Goal: Task Accomplishment & Management: Use online tool/utility

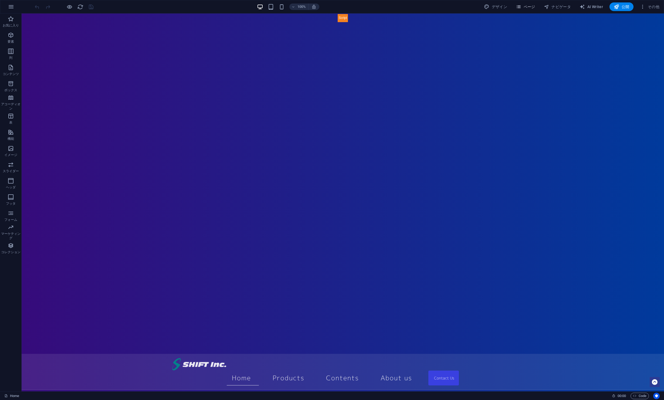
click at [533, 5] on span "ページ" at bounding box center [524, 6] width 19 height 5
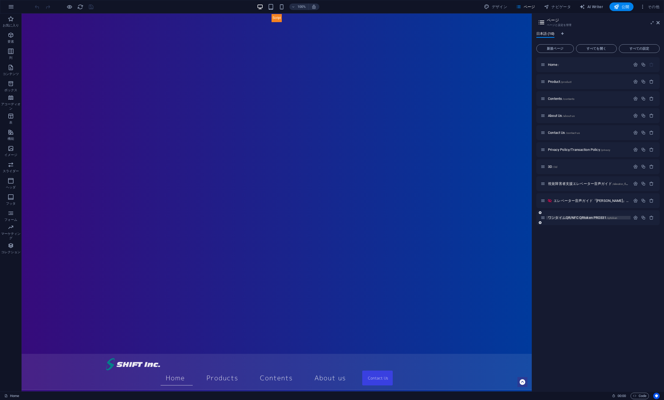
click at [588, 218] on span "ワンタイムQR/NFC QRtoken PRO331 /qrtoken" at bounding box center [582, 218] width 69 height 4
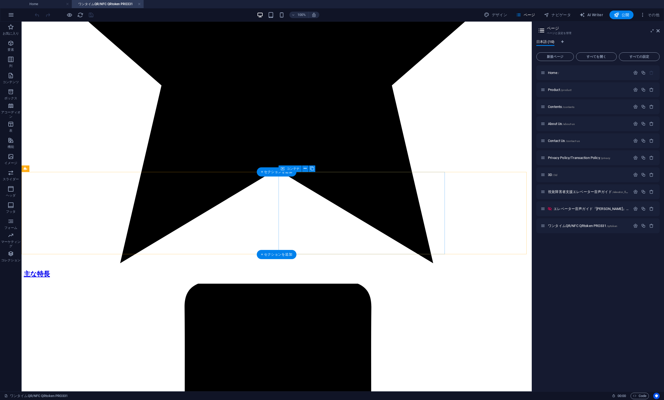
scroll to position [918, 0]
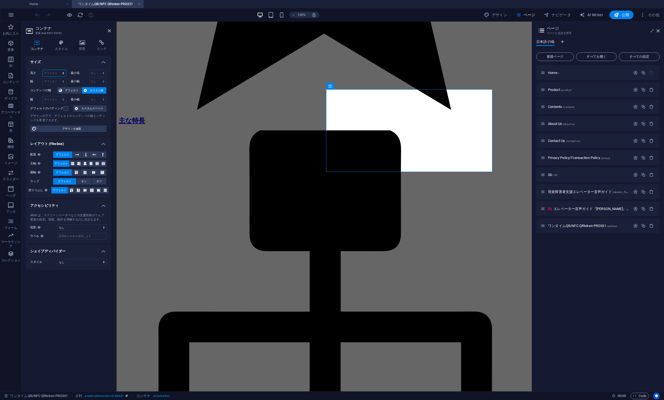
click at [60, 73] on select "デフォルト px rem % vh vw" at bounding box center [54, 73] width 23 height 6
click at [43, 70] on select "デフォルト px rem % vh vw" at bounding box center [54, 73] width 23 height 6
select select "DISABLED_OPTION_VALUE"
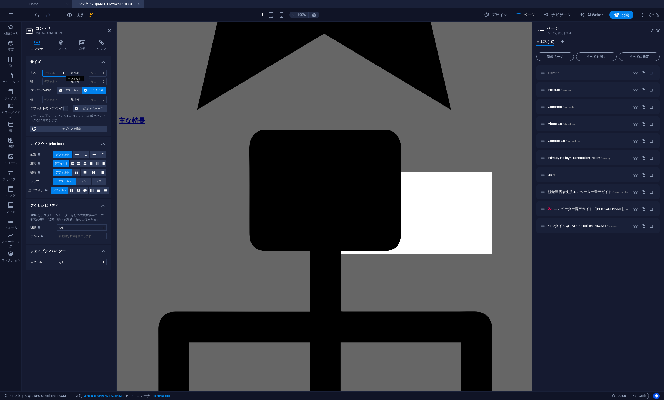
click at [64, 72] on select "デフォルト px rem % vh vw" at bounding box center [54, 73] width 23 height 6
click at [43, 70] on select "デフォルト px rem % vh vw" at bounding box center [54, 73] width 23 height 6
select select "DISABLED_OPTION_VALUE"
click at [71, 91] on span "デフォルト" at bounding box center [72, 90] width 16 height 6
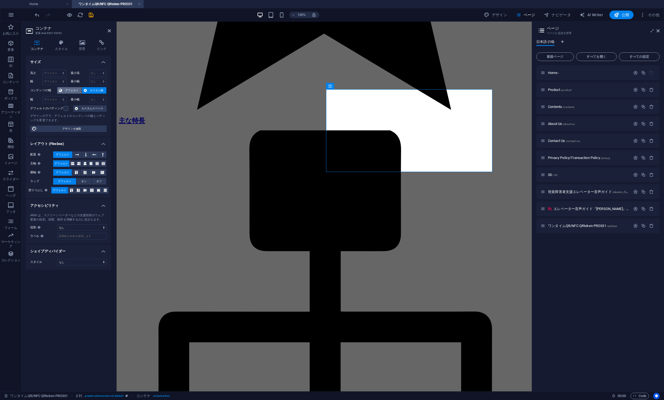
click at [76, 88] on span "デフォルト" at bounding box center [72, 90] width 16 height 6
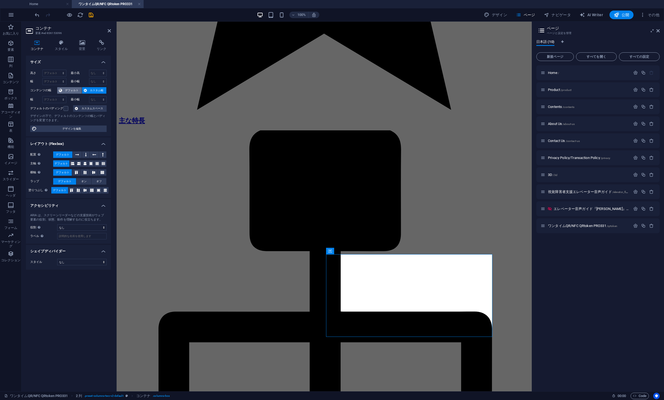
click at [71, 88] on span "デフォルト" at bounding box center [72, 90] width 16 height 6
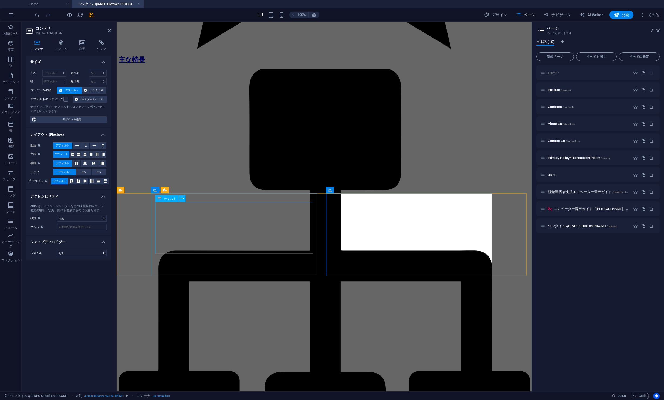
scroll to position [1014, 0]
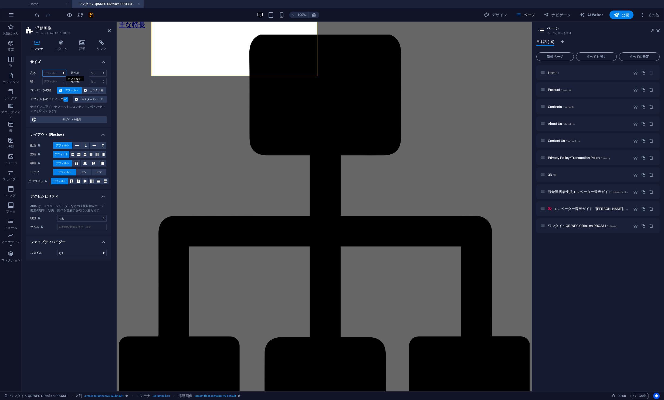
click at [65, 71] on select "デフォルト px rem % vh vw" at bounding box center [54, 73] width 23 height 6
select select "px"
click at [59, 70] on select "デフォルト px rem % vh vw" at bounding box center [54, 73] width 23 height 6
type input "290"
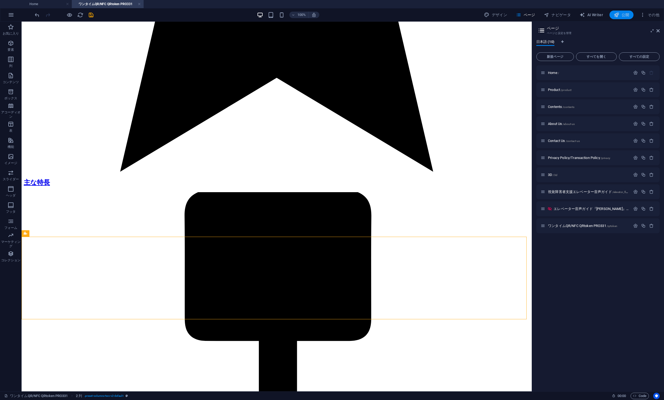
click at [626, 14] on span "公開" at bounding box center [620, 14] width 15 height 5
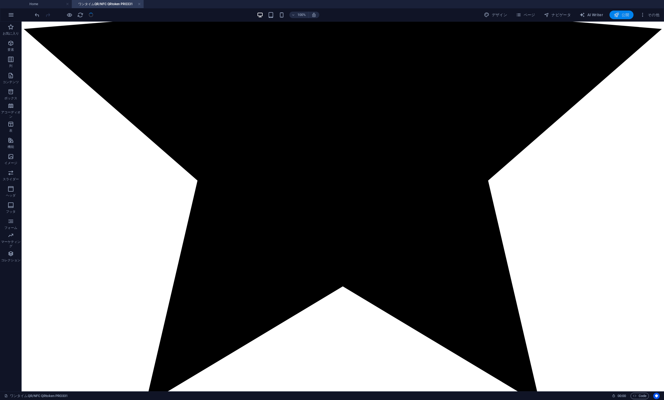
click at [627, 15] on span "公開" at bounding box center [620, 14] width 15 height 5
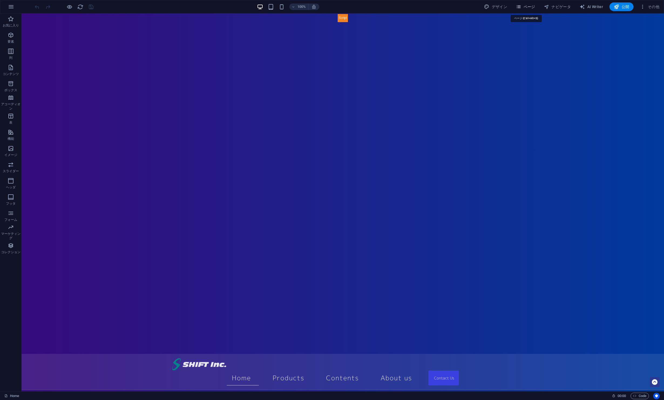
click at [530, 7] on span "ページ" at bounding box center [524, 6] width 19 height 5
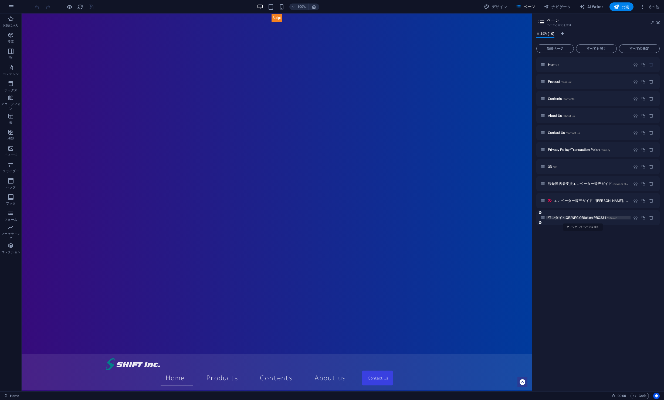
click at [578, 217] on span "ワンタイムQR/NFC QRtoken PRO331 /qrtoken" at bounding box center [582, 218] width 69 height 4
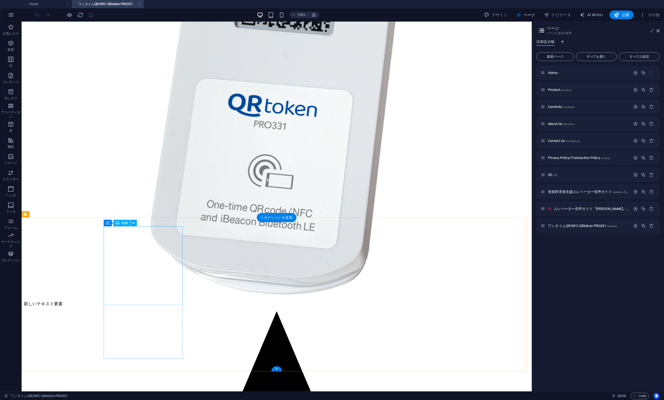
scroll to position [569, 0]
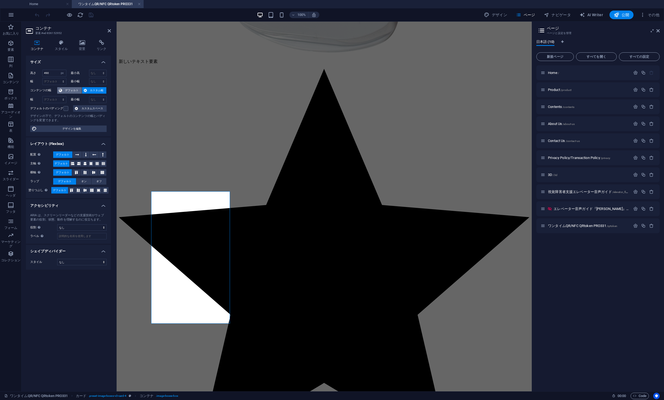
click at [77, 87] on span "デフォルト" at bounding box center [72, 90] width 16 height 6
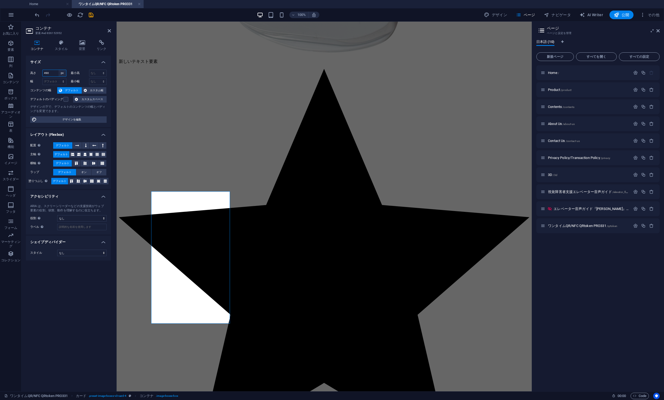
click at [62, 73] on select "デフォルト px rem % vh vw" at bounding box center [63, 73] width 8 height 6
select select "default"
click at [59, 70] on select "デフォルト px rem % vh vw" at bounding box center [63, 73] width 8 height 6
select select "DISABLED_OPTION_VALUE"
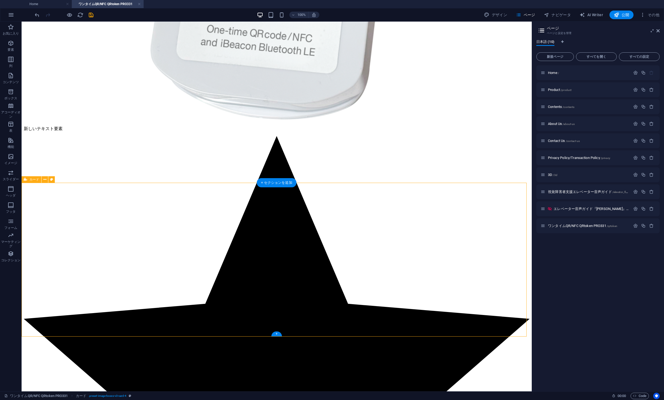
select select "px"
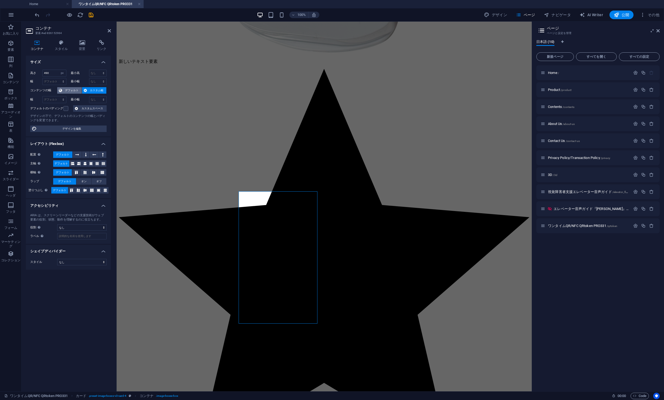
click at [70, 88] on span "デフォルト" at bounding box center [72, 90] width 16 height 6
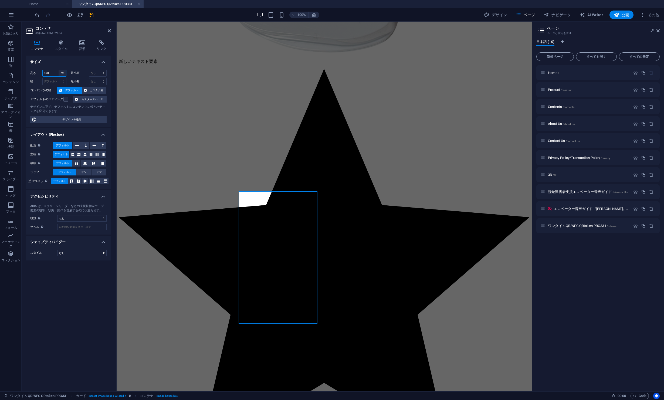
click at [64, 72] on select "デフォルト px rem % vh vw" at bounding box center [63, 73] width 8 height 6
select select "default"
click at [59, 70] on select "デフォルト px rem % vh vw" at bounding box center [63, 73] width 8 height 6
select select "DISABLED_OPTION_VALUE"
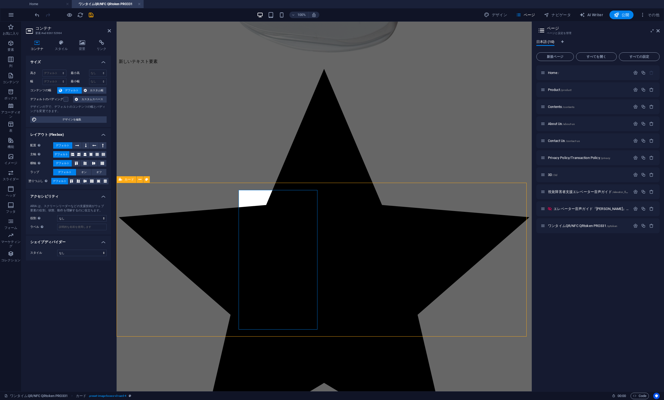
select select "px"
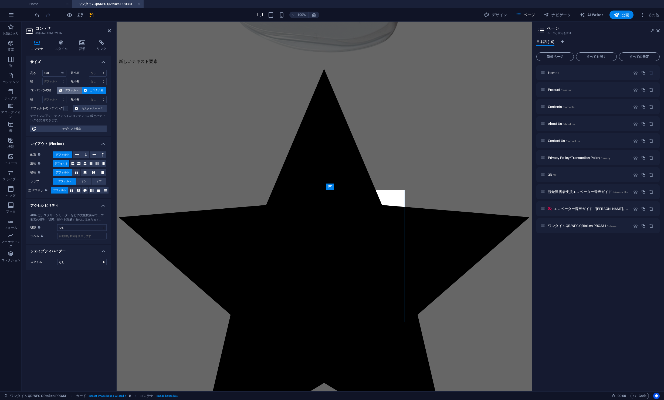
click at [69, 90] on span "デフォルト" at bounding box center [72, 90] width 16 height 6
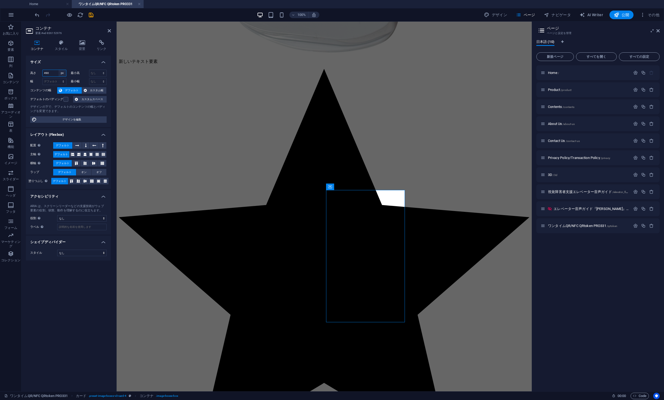
click at [62, 74] on select "デフォルト px rem % vh vw" at bounding box center [63, 73] width 8 height 6
select select "default"
click at [59, 70] on select "デフォルト px rem % vh vw" at bounding box center [63, 73] width 8 height 6
select select "DISABLED_OPTION_VALUE"
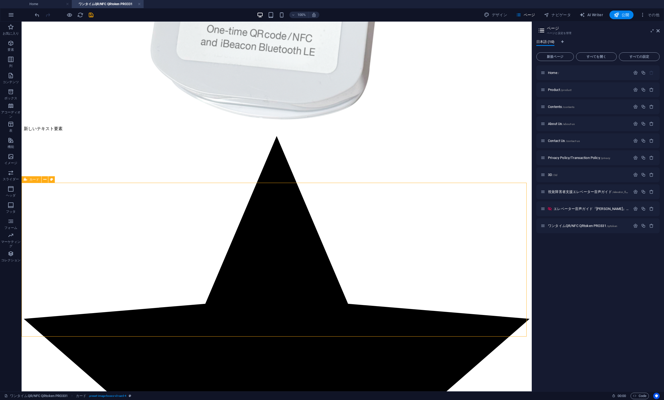
select select "px"
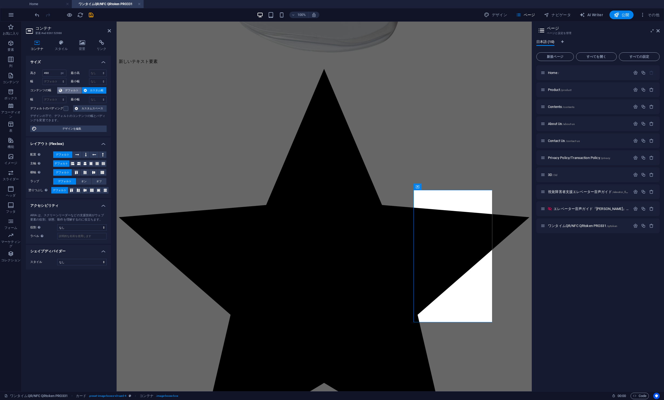
click at [70, 90] on span "デフォルト" at bounding box center [72, 90] width 16 height 6
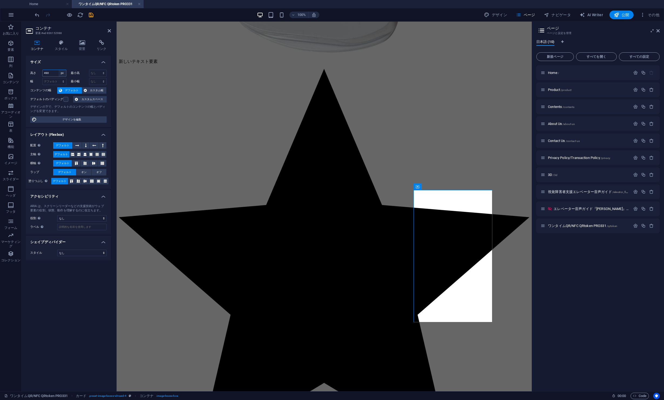
click at [61, 70] on select "デフォルト px rem % vh vw" at bounding box center [63, 73] width 8 height 6
select select "default"
click at [59, 70] on select "デフォルト px rem % vh vw" at bounding box center [63, 73] width 8 height 6
select select "DISABLED_OPTION_VALUE"
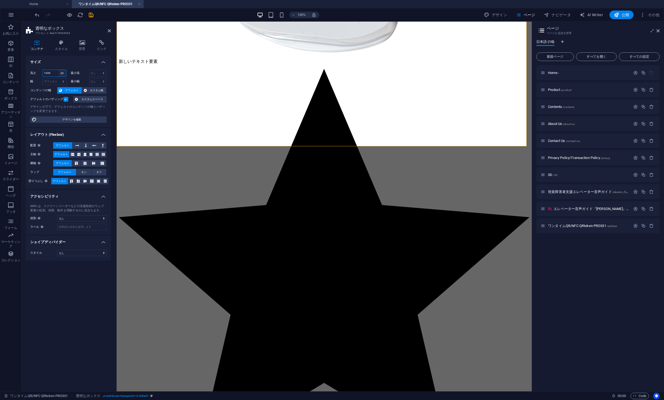
click at [62, 73] on select "デフォルト px rem % vh vw" at bounding box center [63, 73] width 8 height 6
select select "default"
click at [59, 70] on select "デフォルト px rem % vh vw" at bounding box center [63, 73] width 8 height 6
select select "DISABLED_OPTION_VALUE"
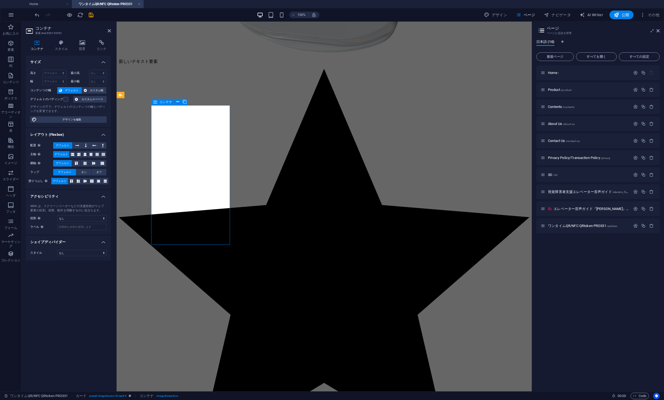
click at [67, 98] on label at bounding box center [65, 99] width 5 height 5
click at [0, 0] on input "デフォルトのパディング" at bounding box center [0, 0] width 0 height 0
click at [67, 98] on label at bounding box center [65, 99] width 5 height 5
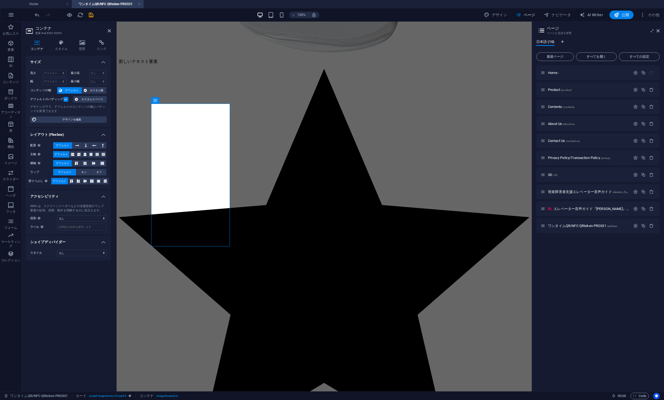
click at [0, 0] on input "デフォルトのパディング" at bounding box center [0, 0] width 0 height 0
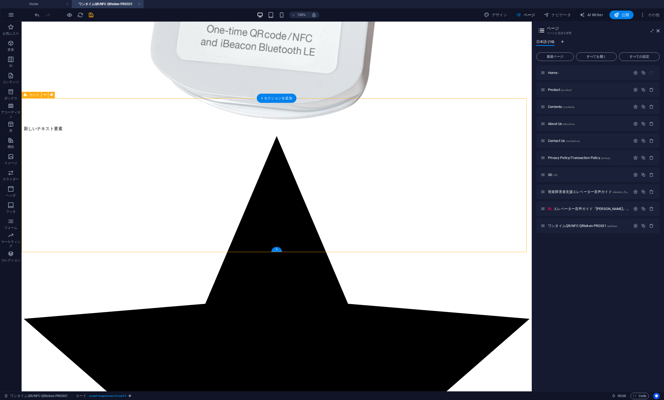
scroll to position [743, 0]
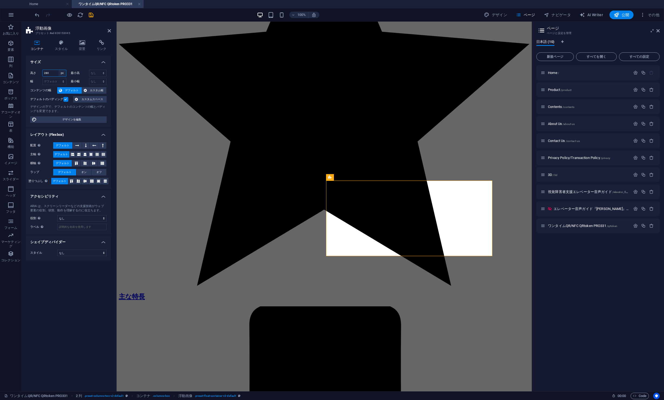
click at [61, 73] on select "デフォルト px rem % vh vw" at bounding box center [63, 73] width 8 height 6
select select "default"
click at [59, 70] on select "デフォルト px rem % vh vw" at bounding box center [63, 73] width 8 height 6
select select "DISABLED_OPTION_VALUE"
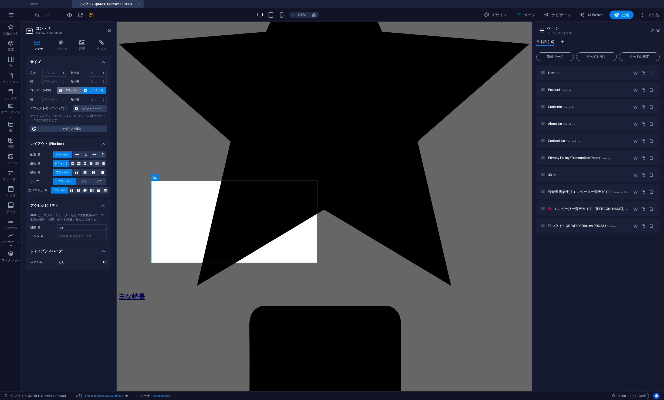
click at [74, 90] on span "デフォルト" at bounding box center [72, 90] width 16 height 6
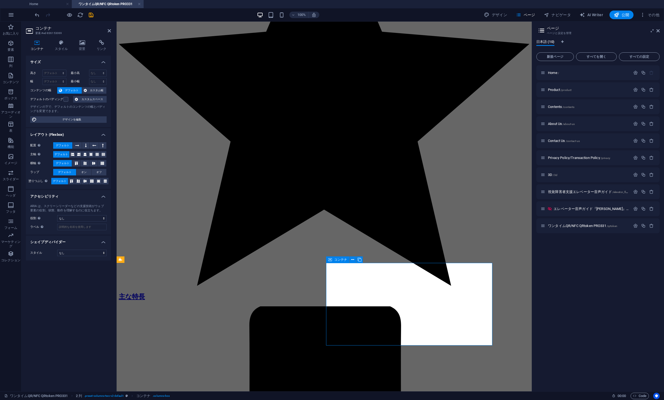
scroll to position [844, 0]
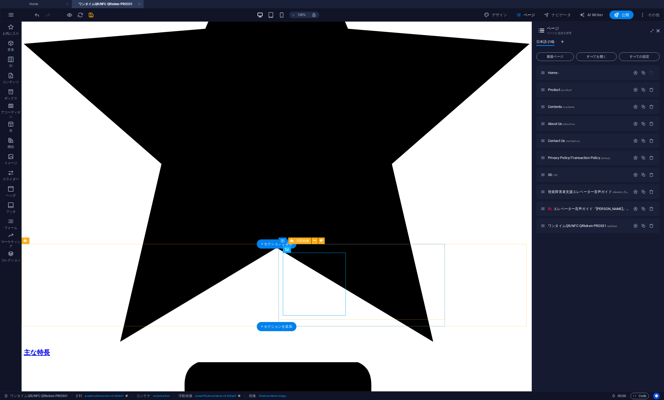
select select "px"
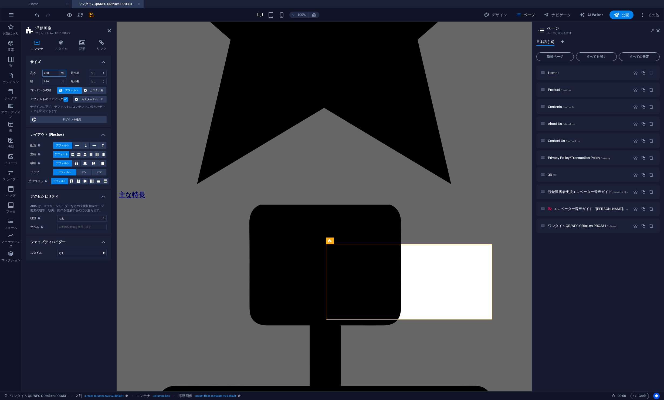
click at [63, 73] on select "デフォルト px rem % vh vw" at bounding box center [63, 73] width 8 height 6
select select "default"
click at [59, 70] on select "デフォルト px rem % vh vw" at bounding box center [63, 73] width 8 height 6
select select "DISABLED_OPTION_VALUE"
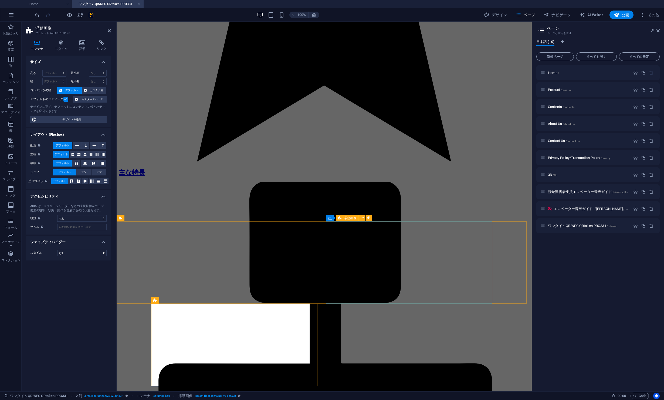
select select "px"
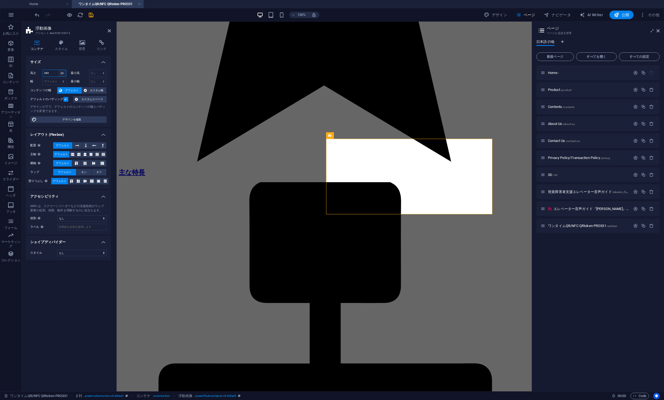
click at [61, 74] on select "デフォルト px rem % vh vw" at bounding box center [63, 73] width 8 height 6
select select "default"
click at [59, 70] on select "デフォルト px rem % vh vw" at bounding box center [63, 73] width 8 height 6
select select "DISABLED_OPTION_VALUE"
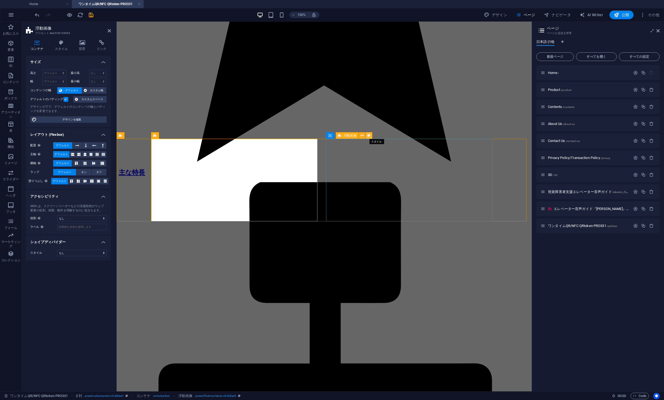
click at [365, 135] on button at bounding box center [368, 135] width 6 height 6
select select "%"
select select "rem"
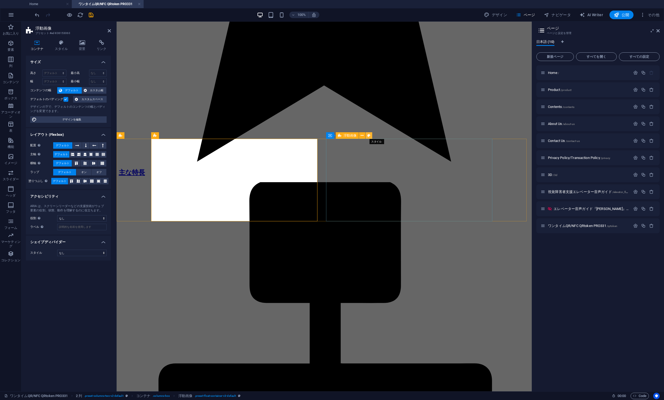
select select "rem"
select select "preset-float-container-v3-default"
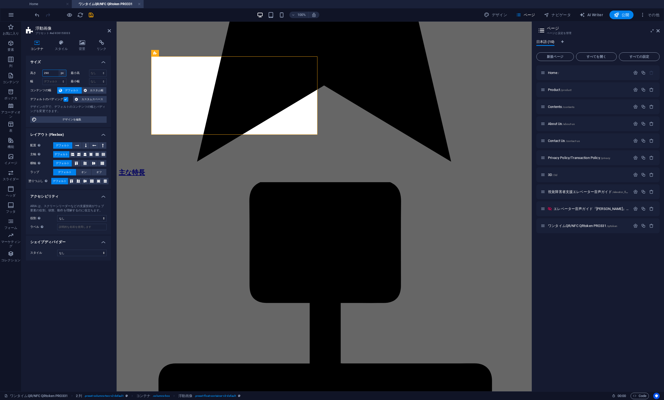
click at [63, 74] on select "デフォルト px rem % vh vw" at bounding box center [63, 73] width 8 height 6
select select "default"
click at [59, 70] on select "デフォルト px rem % vh vw" at bounding box center [63, 73] width 8 height 6
select select "DISABLED_OPTION_VALUE"
click at [92, 15] on icon "save" at bounding box center [91, 15] width 6 height 6
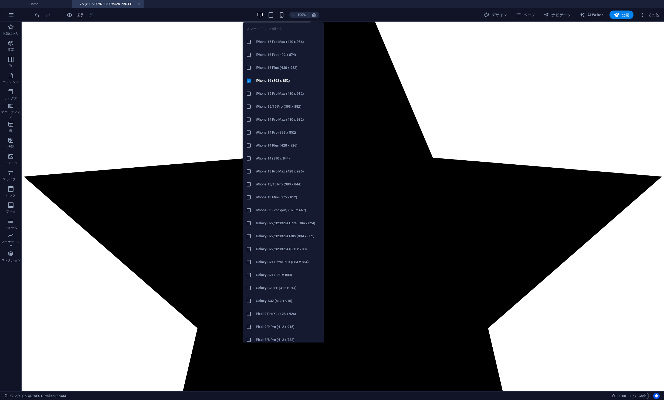
click at [281, 14] on icon "button" at bounding box center [281, 15] width 6 height 6
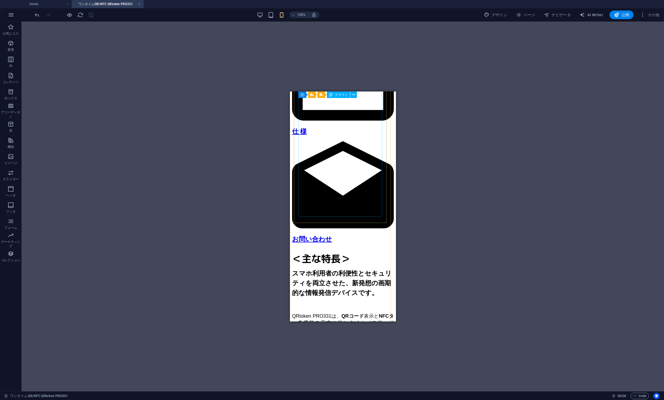
scroll to position [1099, 0]
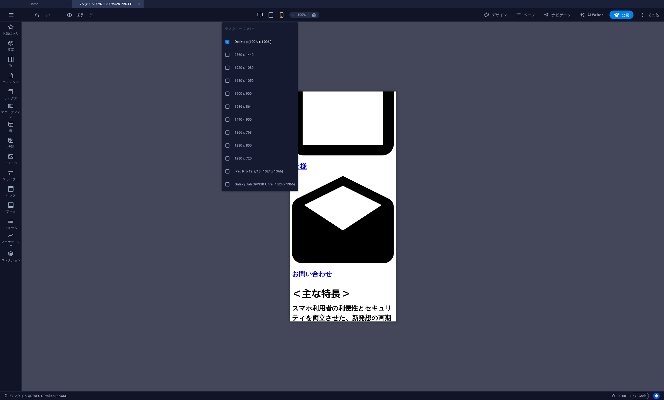
click at [263, 15] on icon "button" at bounding box center [260, 15] width 6 height 6
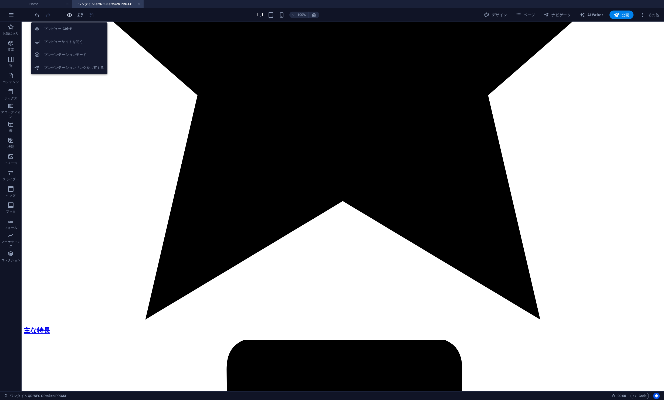
click at [70, 14] on icon "button" at bounding box center [69, 15] width 6 height 6
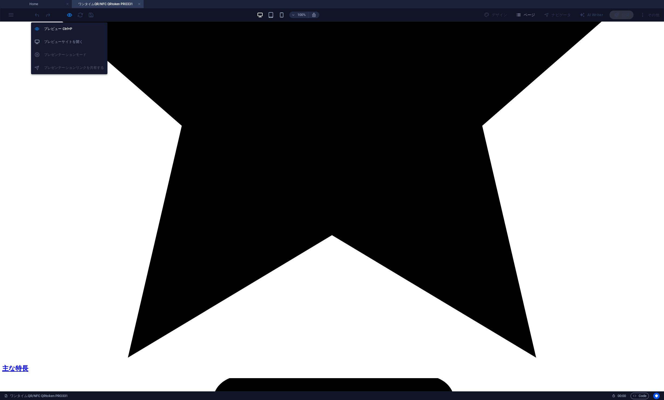
click at [66, 42] on h6 "プレビューサイトを開く" at bounding box center [74, 42] width 60 height 6
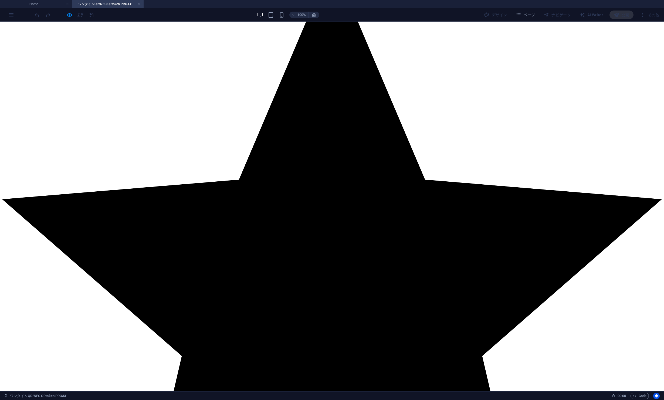
scroll to position [861, 0]
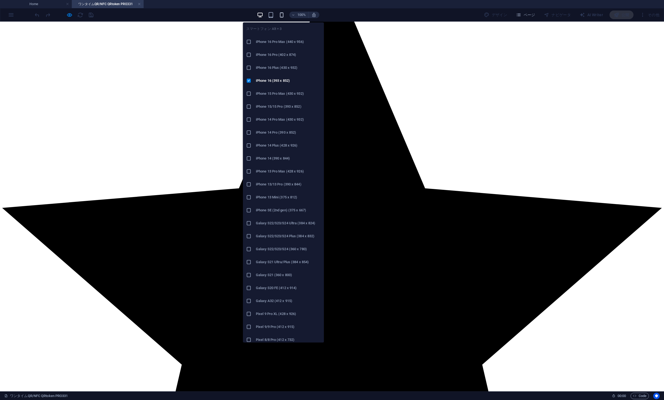
click at [281, 14] on icon "button" at bounding box center [281, 15] width 6 height 6
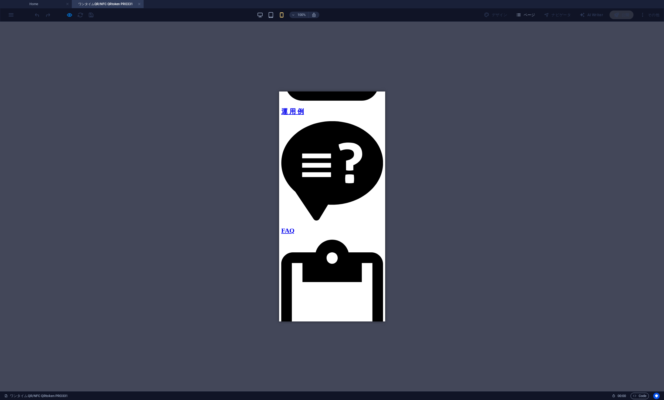
scroll to position [862, 0]
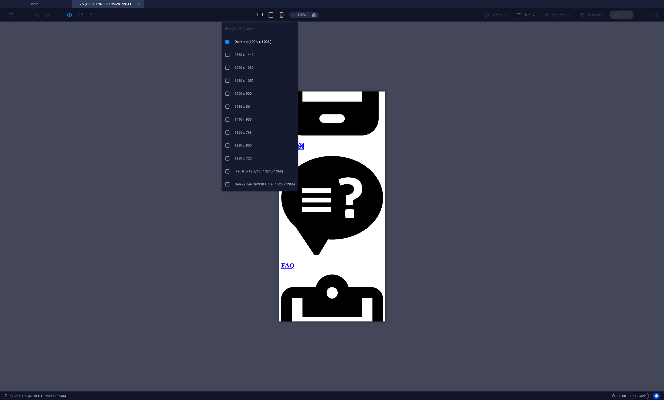
click at [262, 16] on icon "button" at bounding box center [260, 15] width 6 height 6
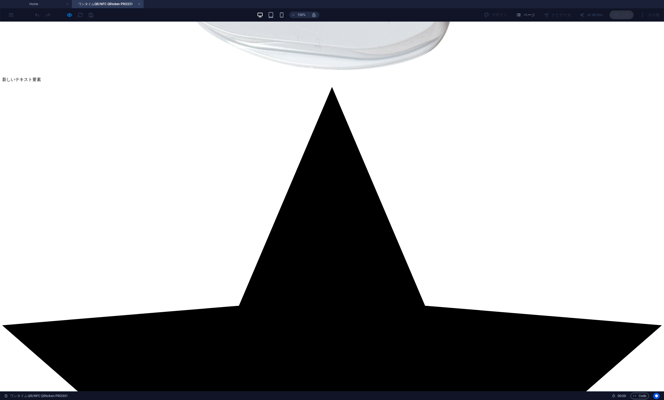
scroll to position [533, 0]
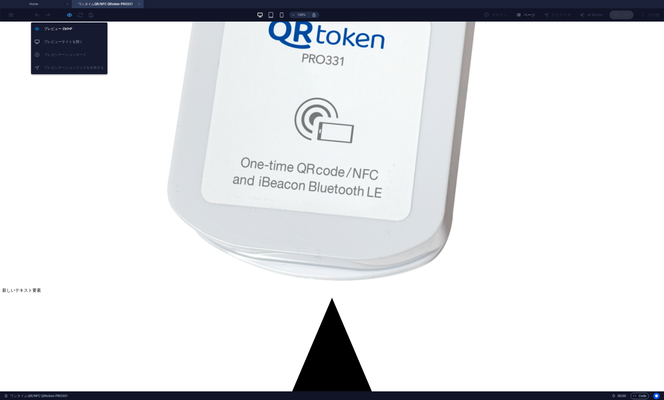
click at [71, 14] on icon "button" at bounding box center [69, 15] width 6 height 6
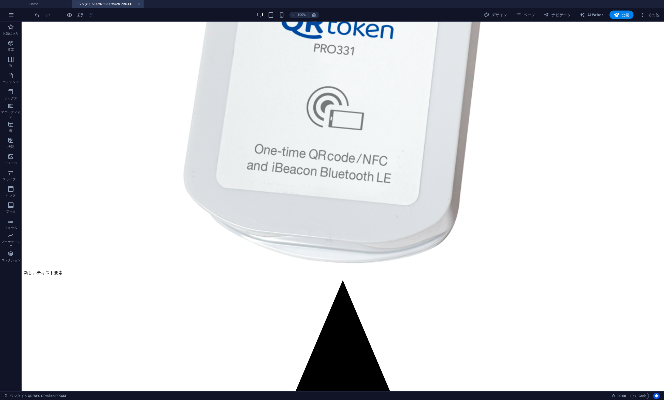
click at [90, 16] on div at bounding box center [64, 15] width 60 height 9
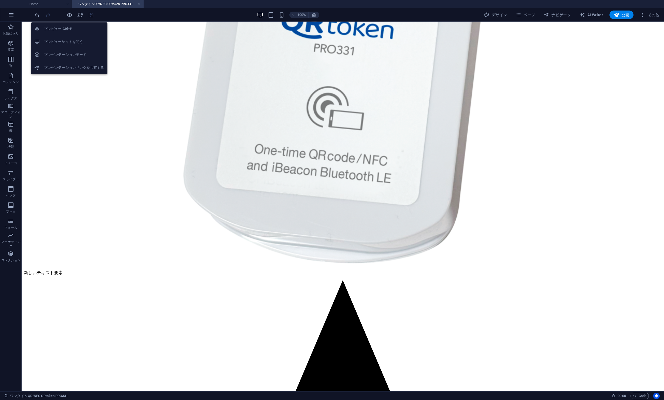
click at [65, 56] on h6 "プレゼンテーションモード" at bounding box center [74, 55] width 60 height 6
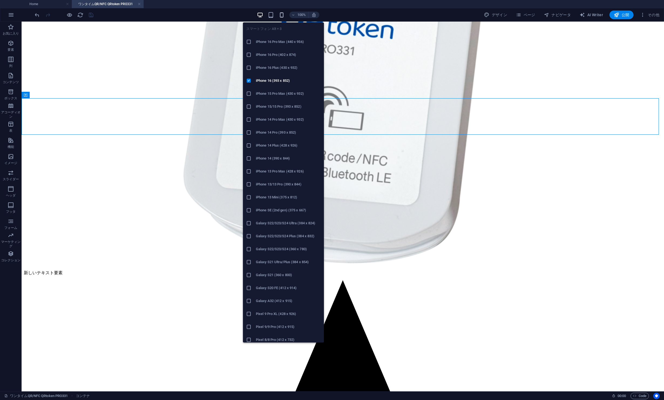
click at [284, 16] on icon "button" at bounding box center [281, 15] width 6 height 6
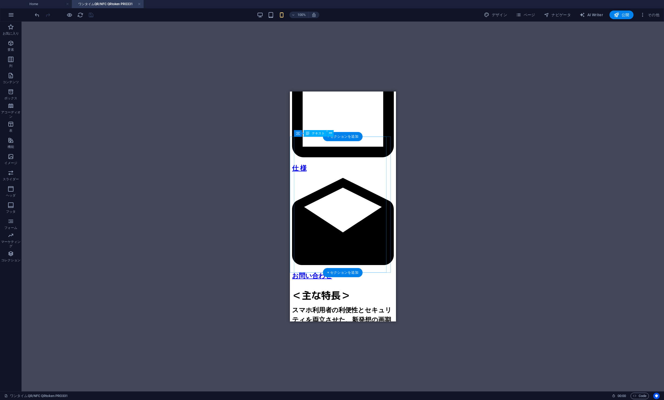
scroll to position [985, 0]
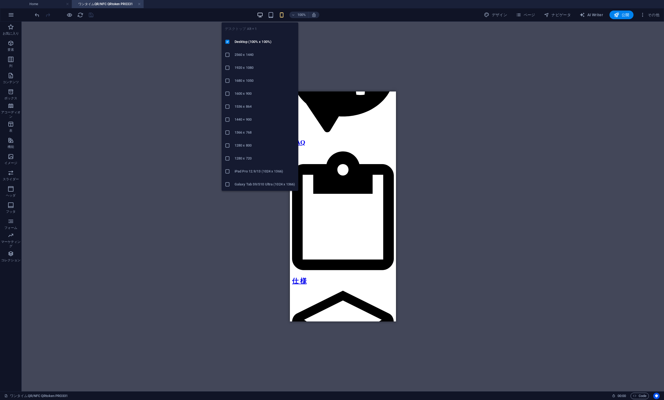
click at [262, 13] on icon "button" at bounding box center [260, 15] width 6 height 6
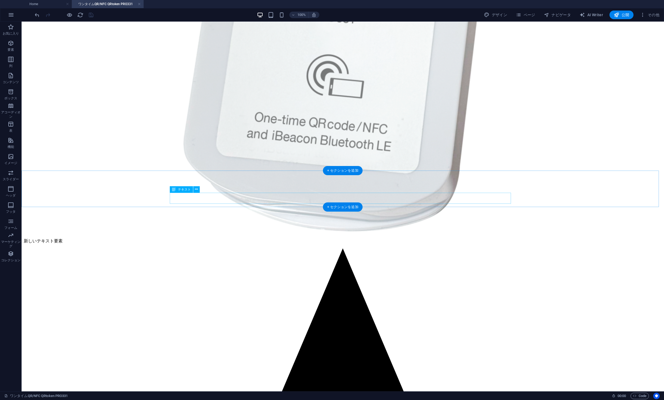
scroll to position [461, 0]
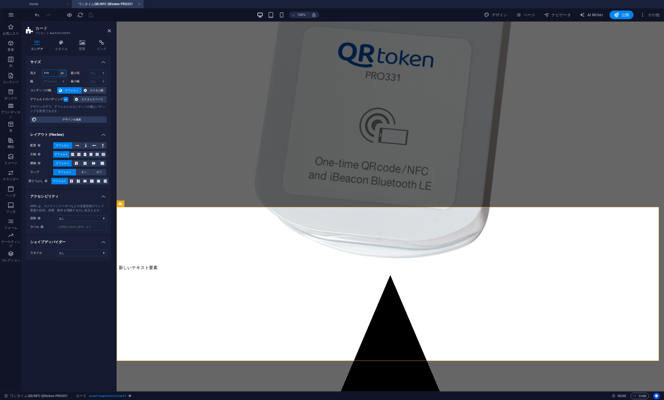
click at [64, 72] on select "デフォルト px rem % vh vw" at bounding box center [63, 73] width 8 height 6
select select "default"
click at [59, 70] on select "デフォルト px rem % vh vw" at bounding box center [63, 73] width 8 height 6
select select "DISABLED_OPTION_VALUE"
drag, startPoint x: 110, startPoint y: 30, endPoint x: 88, endPoint y: 9, distance: 30.3
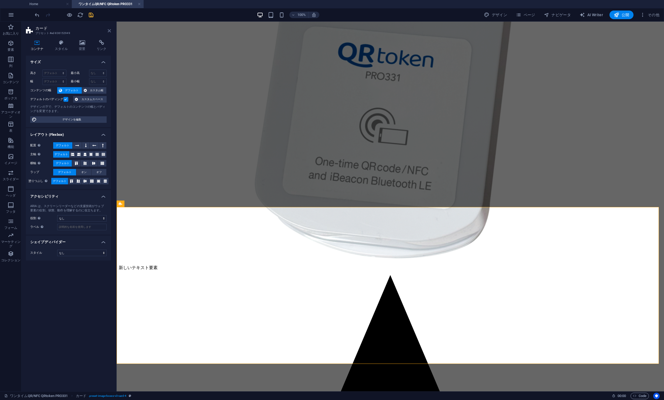
click at [110, 30] on icon at bounding box center [109, 31] width 3 height 4
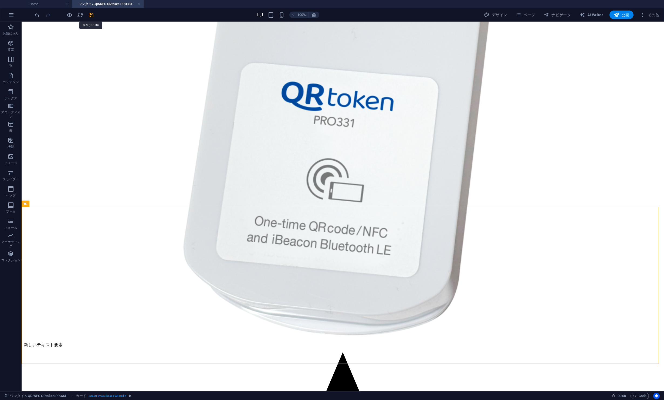
click at [92, 16] on icon "save" at bounding box center [91, 15] width 6 height 6
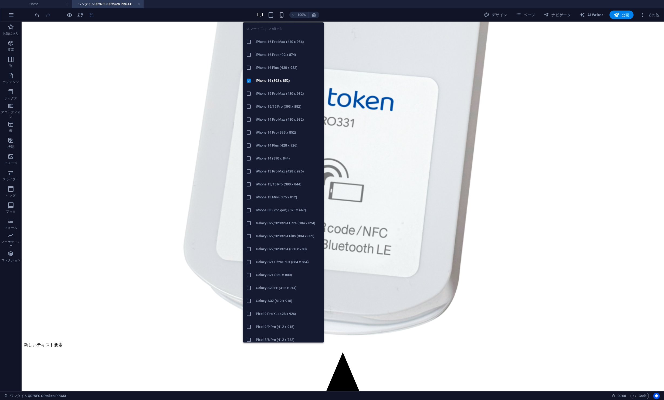
click at [284, 14] on icon "button" at bounding box center [281, 15] width 6 height 6
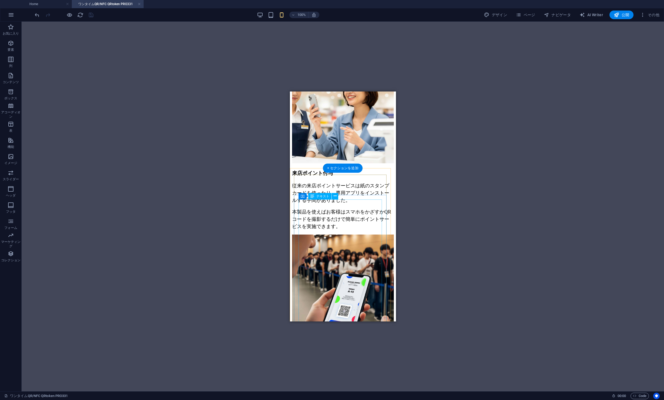
scroll to position [2869, 0]
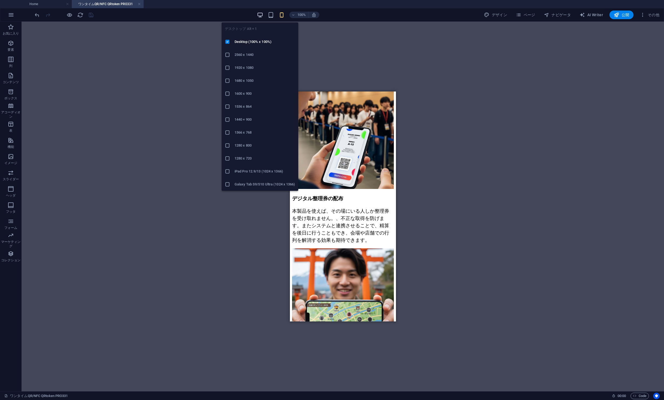
click at [259, 15] on icon "button" at bounding box center [260, 15] width 6 height 6
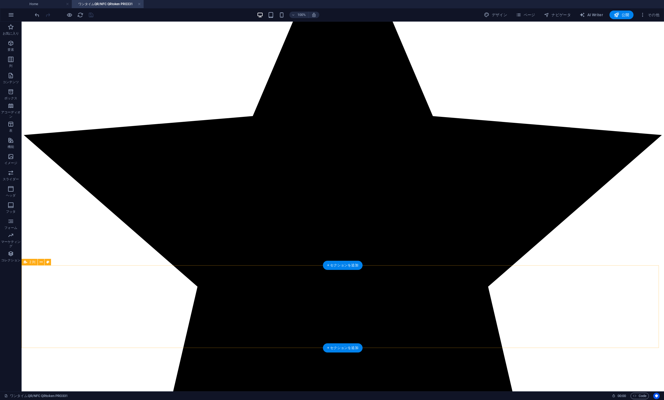
scroll to position [917, 0]
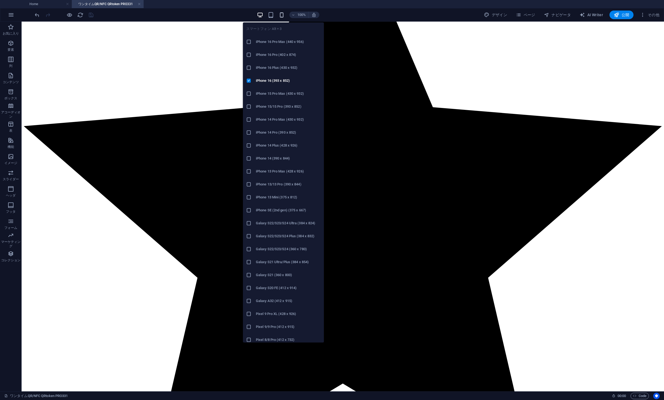
click at [281, 14] on icon "button" at bounding box center [281, 15] width 6 height 6
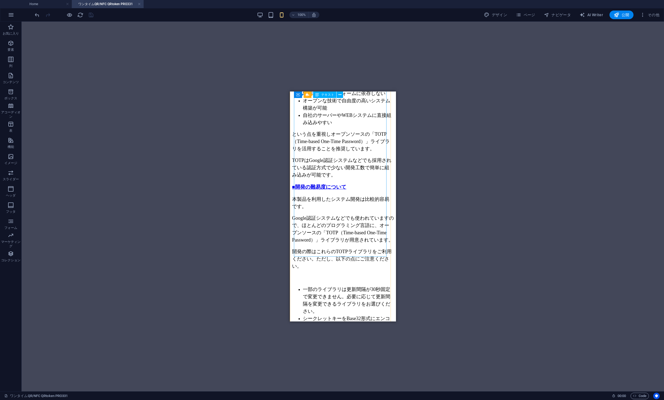
scroll to position [4602, 0]
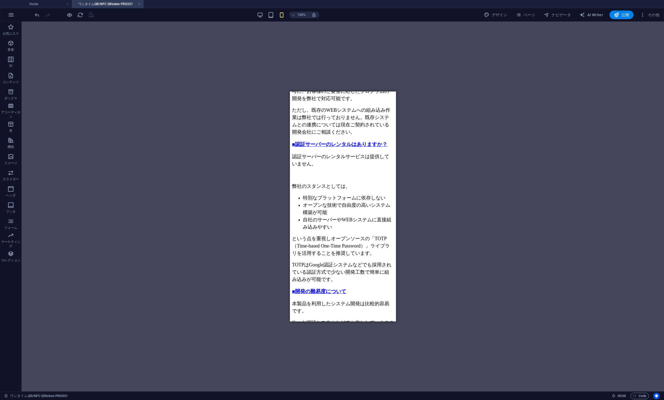
click at [372, 72] on div "既存のコンテンツを置き換えるには、ここにドラッグします。新しい要素を作成する場合は、「Ctrl」キーを押します。 H2 アイコンリスト コンテナ コンテナ 画…" at bounding box center [343, 207] width 642 height 370
click at [626, 15] on span "公開" at bounding box center [620, 14] width 15 height 5
